Goal: Task Accomplishment & Management: Manage account settings

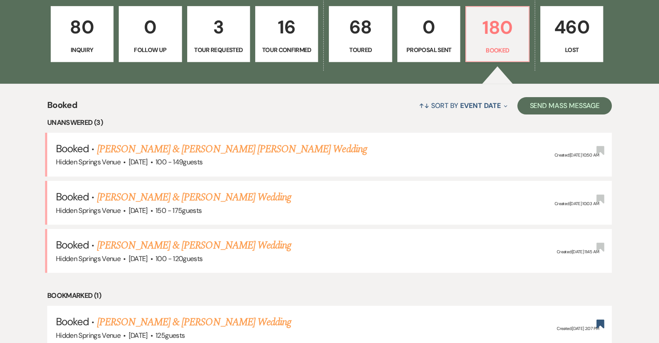
scroll to position [260, 0]
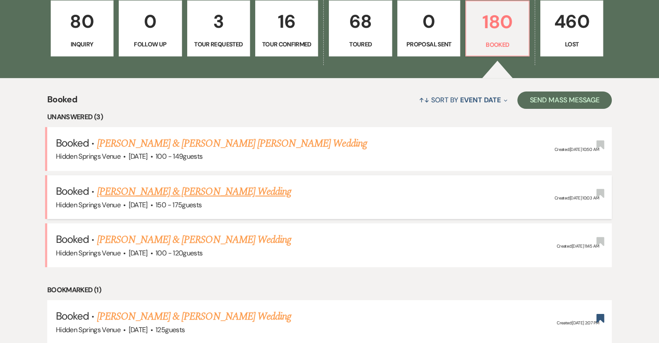
click at [216, 191] on link "[PERSON_NAME] & [PERSON_NAME] Wedding" at bounding box center [194, 192] width 194 height 16
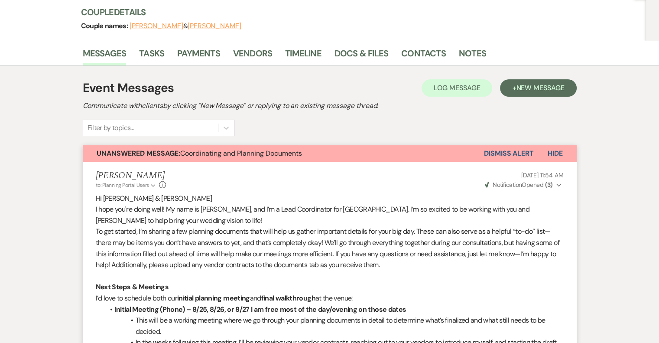
scroll to position [130, 0]
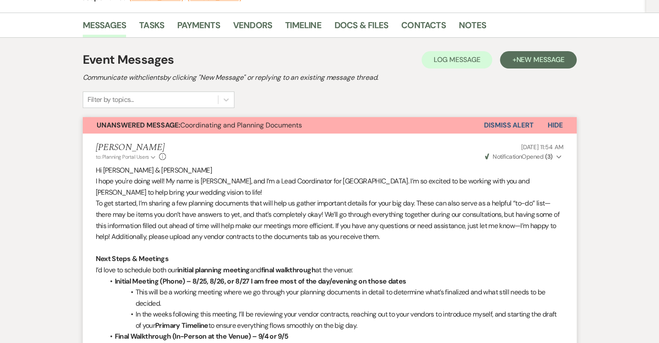
click at [558, 156] on icon "Expand" at bounding box center [558, 157] width 5 height 6
click at [547, 173] on span "Opened (3)" at bounding box center [542, 173] width 30 height 8
click at [559, 155] on icon "Collapse" at bounding box center [558, 157] width 5 height 6
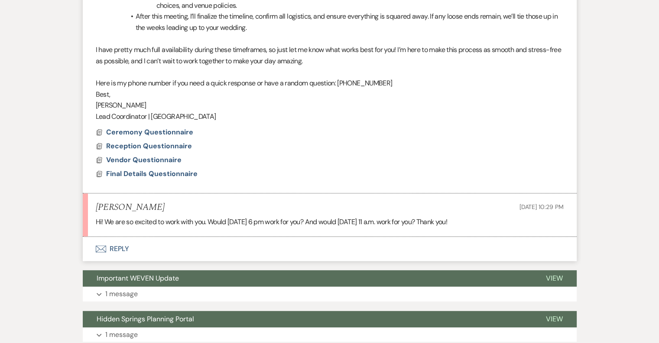
scroll to position [520, 0]
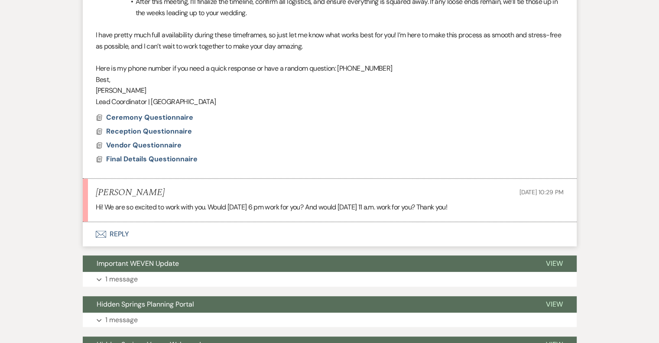
click at [113, 230] on button "Envelope Reply" at bounding box center [330, 234] width 494 height 24
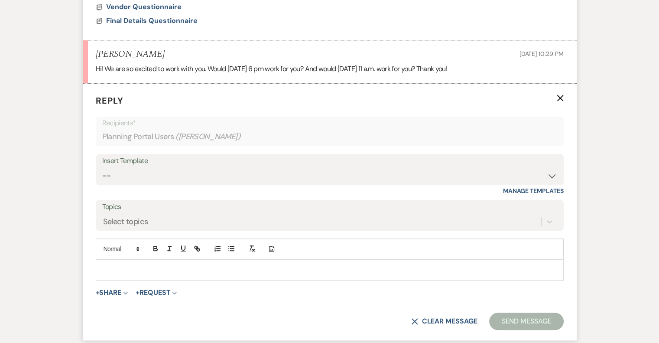
scroll to position [659, 0]
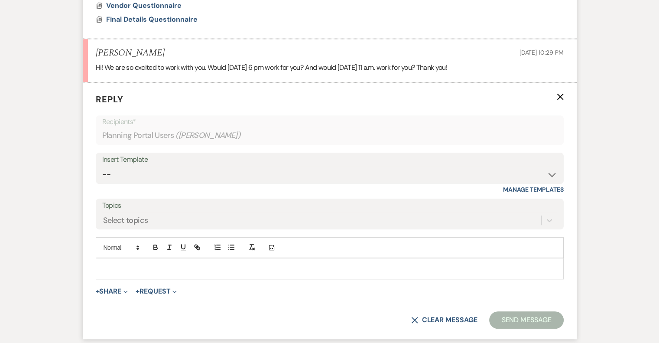
click at [114, 266] on p at bounding box center [330, 268] width 454 height 10
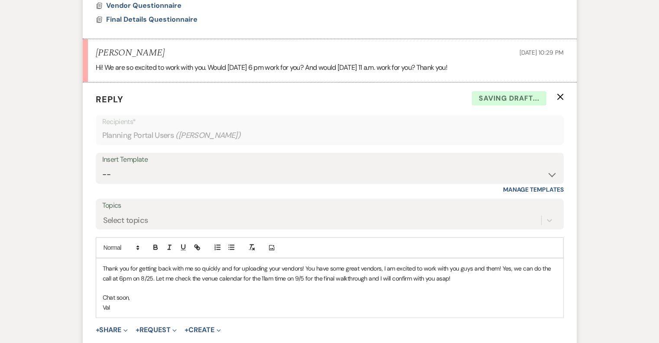
click at [626, 272] on div "Messages Tasks Payments Vendors Timeline Docs & Files Contacts Notes Event Mess…" at bounding box center [329, 18] width 659 height 1070
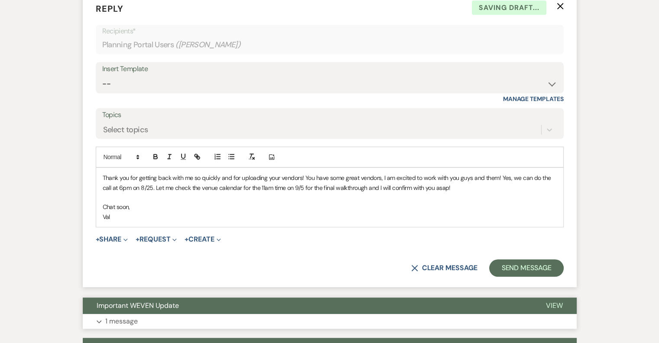
scroll to position [789, 0]
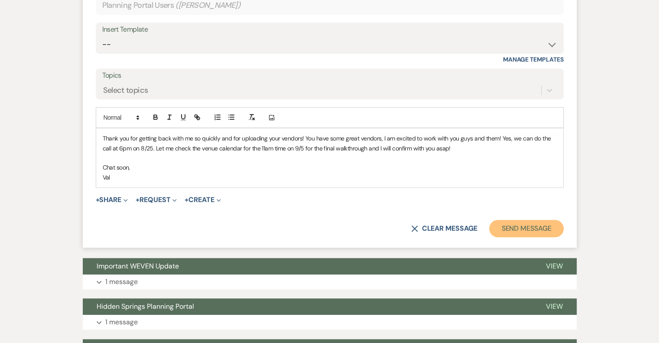
click at [526, 230] on button "Send Message" at bounding box center [526, 228] width 74 height 17
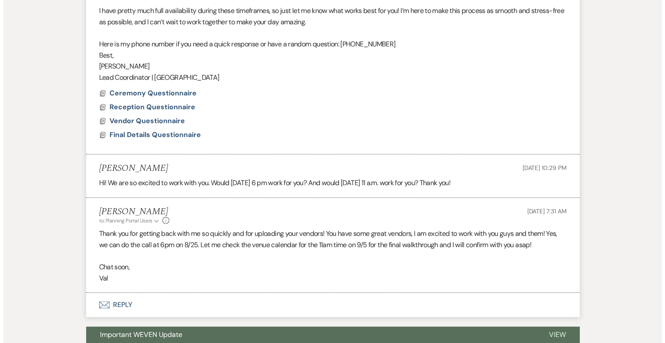
scroll to position [532, 0]
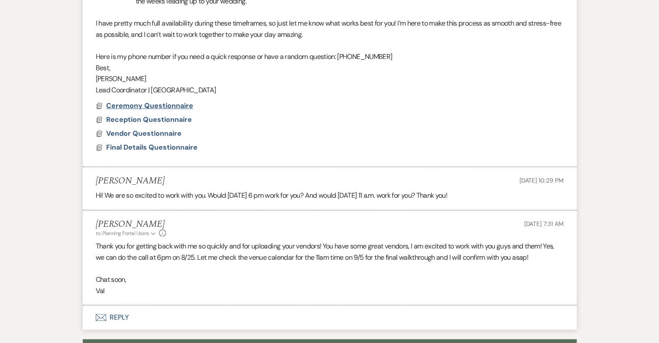
click at [151, 106] on span "Ceremony Questionnaire" at bounding box center [149, 105] width 87 height 9
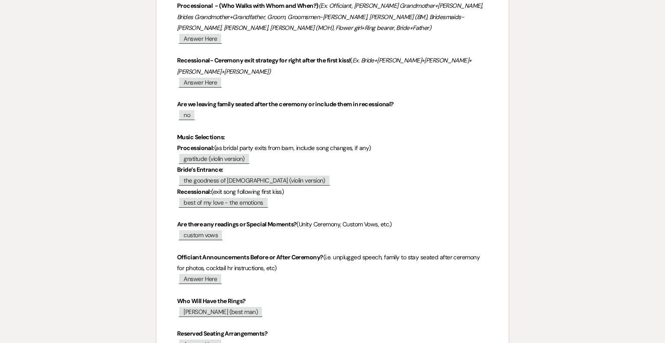
scroll to position [5, 0]
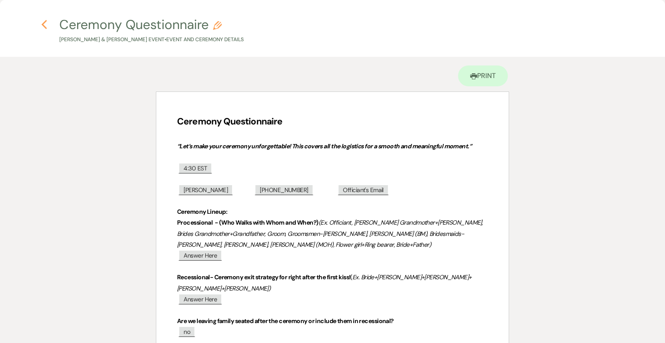
click at [46, 28] on use "button" at bounding box center [45, 25] width 6 height 10
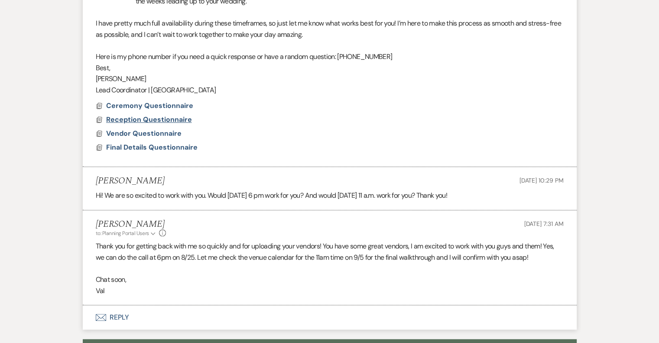
click at [150, 121] on span "Reception Questionnaire" at bounding box center [149, 119] width 86 height 9
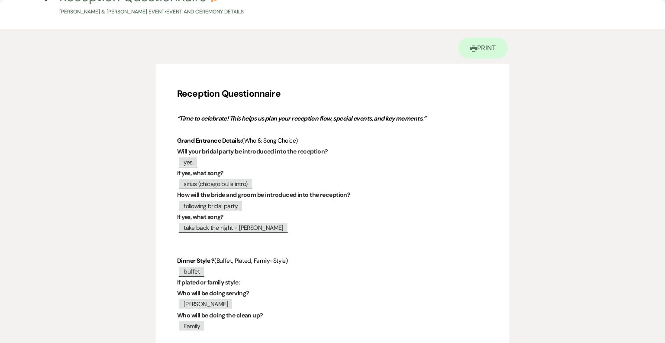
scroll to position [0, 0]
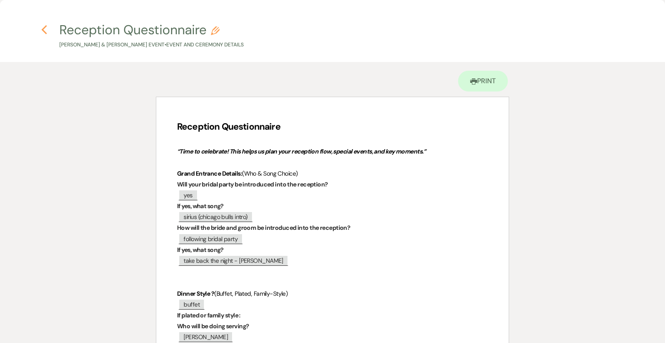
click at [45, 27] on use "button" at bounding box center [45, 30] width 6 height 10
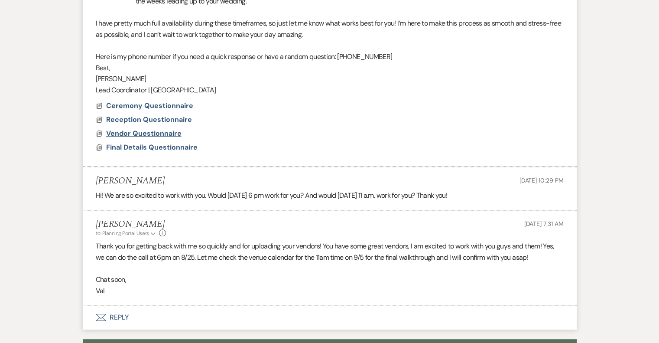
click at [126, 131] on span "Vendor Questionnaire" at bounding box center [143, 133] width 75 height 9
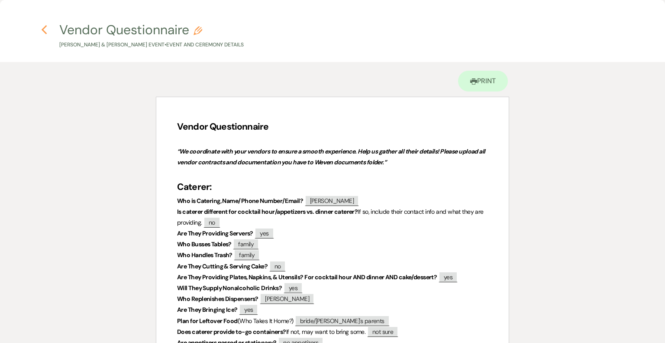
click at [42, 29] on icon "Previous" at bounding box center [44, 30] width 6 height 10
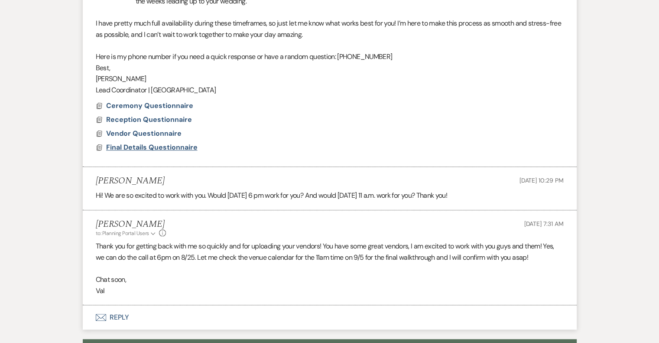
click at [152, 143] on span "Final Details Questionnaire" at bounding box center [151, 147] width 91 height 9
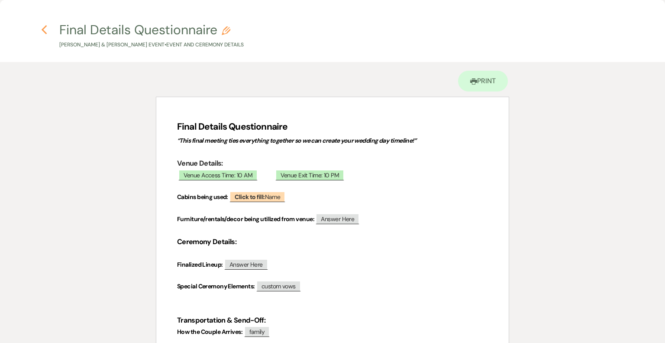
click at [46, 30] on icon "Previous" at bounding box center [44, 30] width 6 height 10
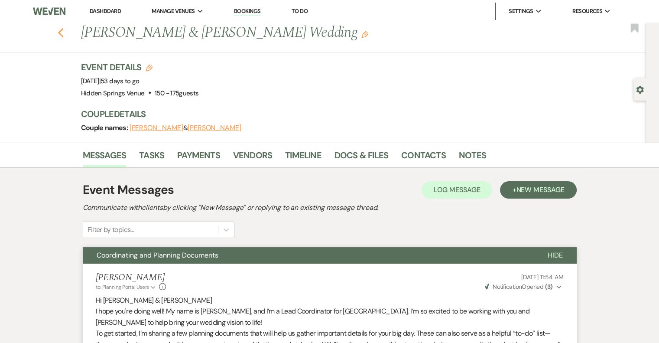
click at [63, 32] on use "button" at bounding box center [61, 33] width 6 height 10
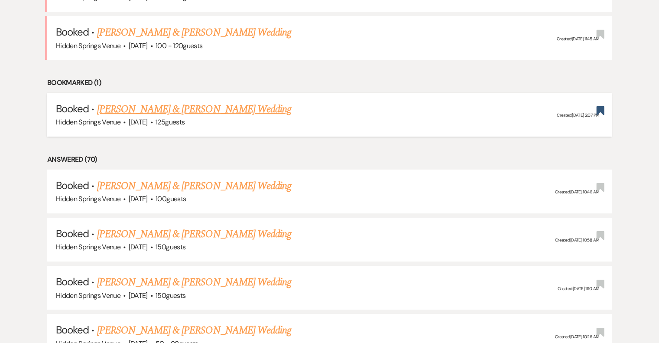
scroll to position [433, 0]
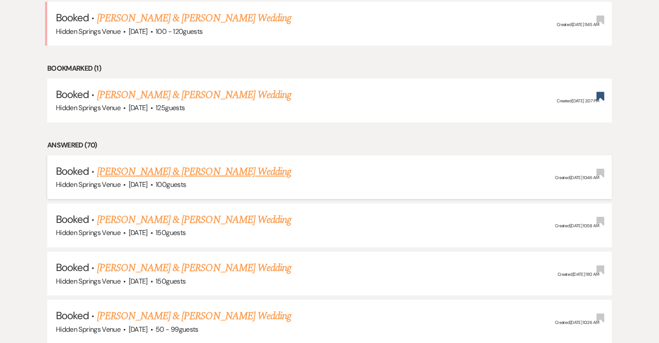
click at [207, 171] on link "[PERSON_NAME] & [PERSON_NAME] Wedding" at bounding box center [194, 172] width 194 height 16
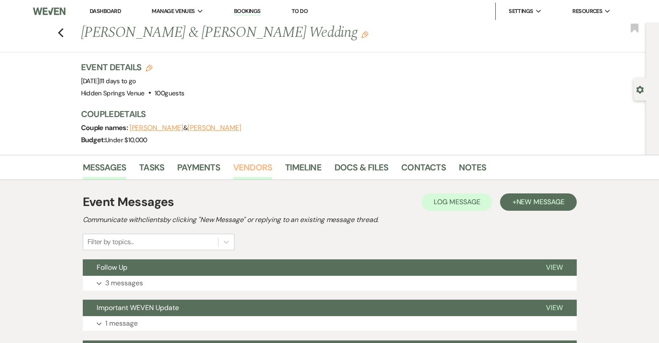
click at [260, 166] on link "Vendors" at bounding box center [252, 169] width 39 height 19
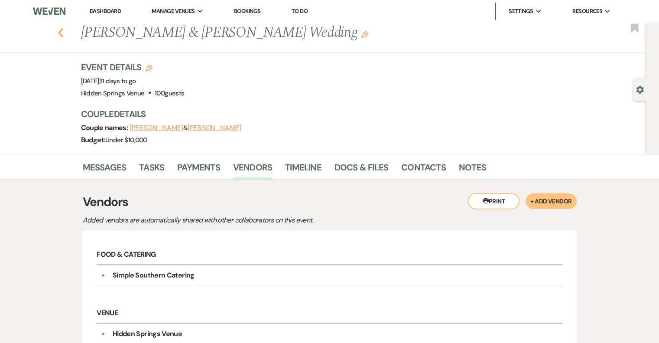
click at [64, 31] on icon "Previous" at bounding box center [61, 33] width 6 height 10
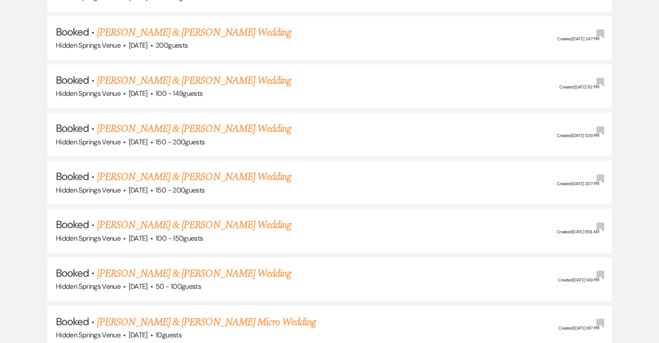
scroll to position [1386, 0]
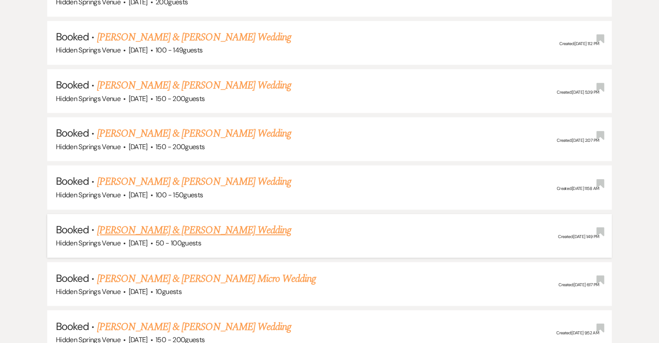
click at [262, 222] on link "[PERSON_NAME] & [PERSON_NAME] Wedding" at bounding box center [194, 230] width 194 height 16
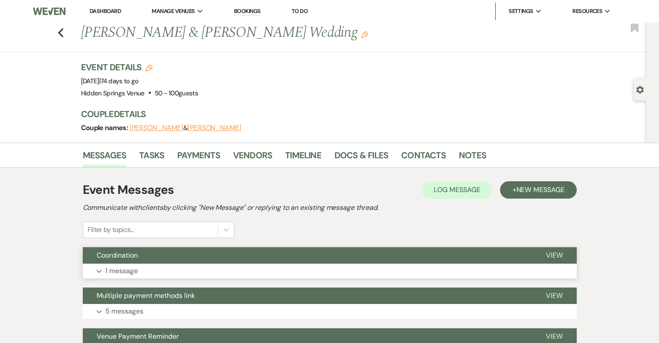
click at [554, 248] on button "View" at bounding box center [554, 255] width 45 height 16
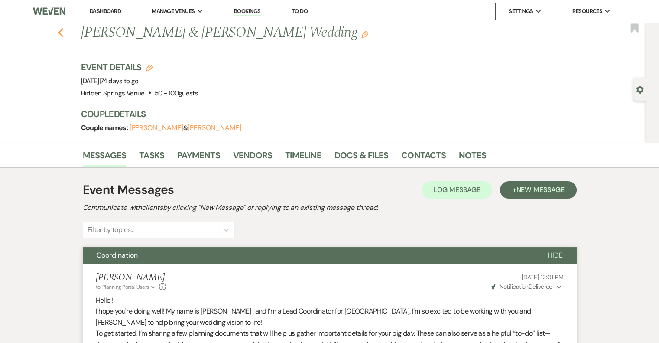
click at [64, 31] on icon "Previous" at bounding box center [61, 33] width 6 height 10
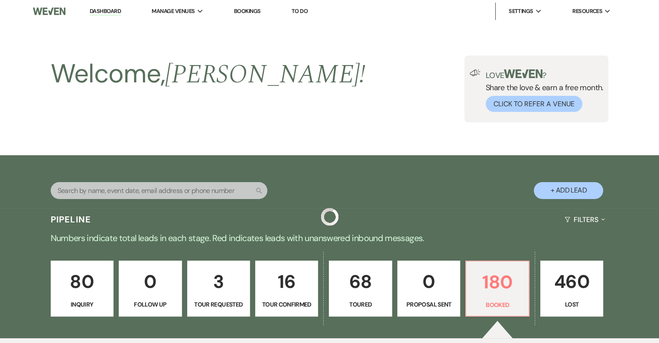
scroll to position [1386, 0]
